Goal: Task Accomplishment & Management: Manage account settings

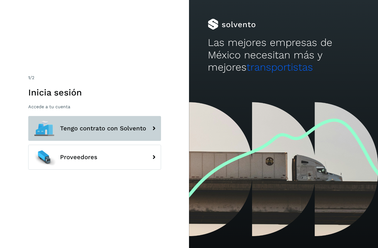
click at [103, 132] on span "Tengo contrato con Solvento" at bounding box center [103, 128] width 86 height 7
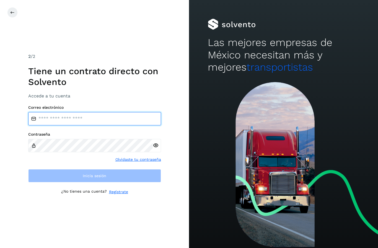
click at [116, 125] on input "email" at bounding box center [94, 118] width 133 height 13
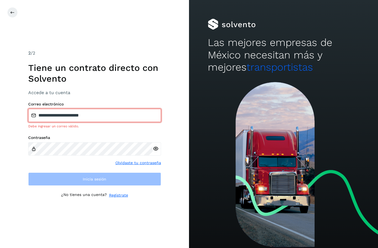
type input "**********"
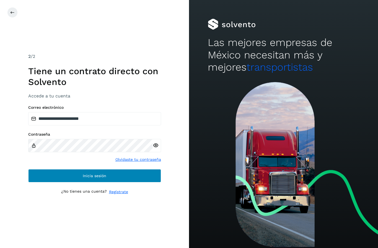
click at [129, 182] on button "Inicia sesión" at bounding box center [94, 175] width 133 height 13
